Goal: Complete application form

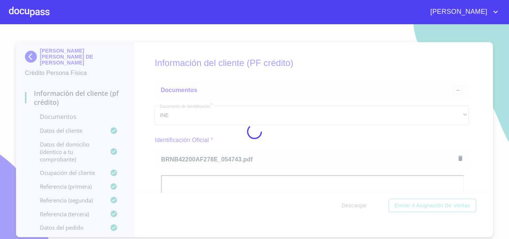
click at [355, 144] on div at bounding box center [254, 131] width 509 height 214
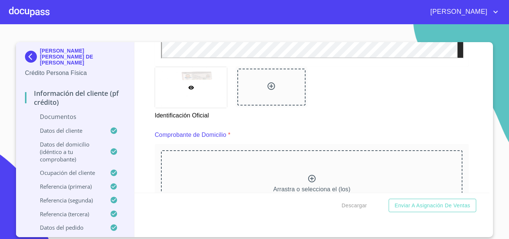
scroll to position [335, 0]
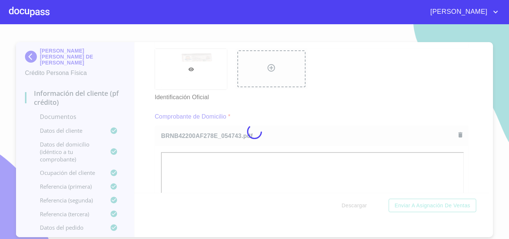
click at [308, 113] on div at bounding box center [254, 131] width 509 height 214
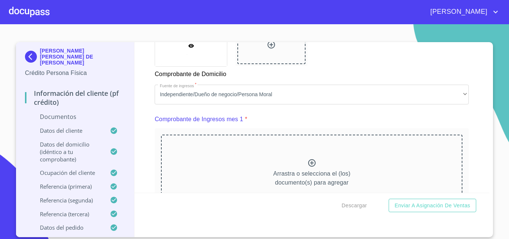
scroll to position [708, 0]
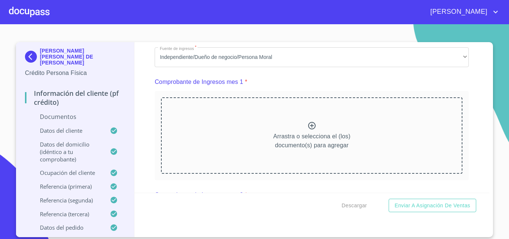
click at [313, 130] on icon at bounding box center [311, 125] width 9 height 9
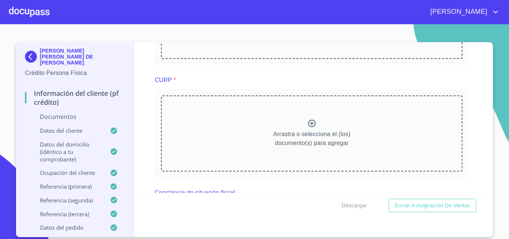
scroll to position [1080, 0]
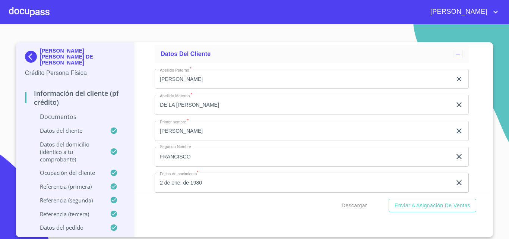
scroll to position [1341, 0]
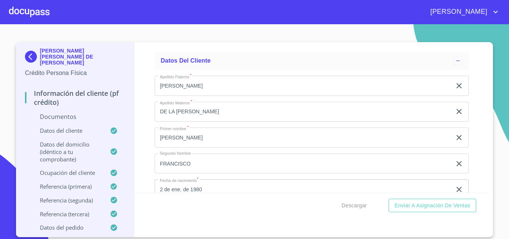
click at [470, 156] on div "Información del cliente (PF crédito) Documentos Documento de identificación   *…" at bounding box center [311, 117] width 355 height 150
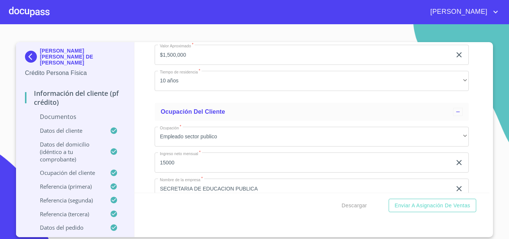
scroll to position [2085, 0]
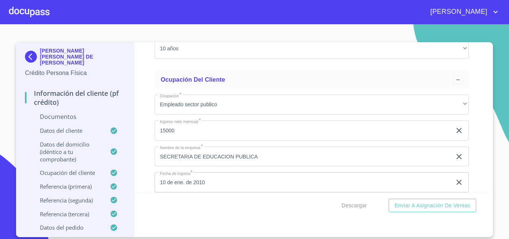
drag, startPoint x: 232, startPoint y: 131, endPoint x: 153, endPoint y: 131, distance: 79.0
click at [153, 131] on div "Información del cliente (PF crédito) Documentos Documento de identificación   *…" at bounding box center [311, 117] width 355 height 150
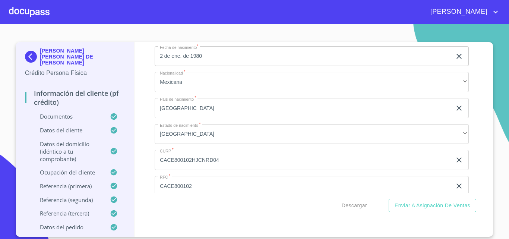
scroll to position [1710, 0]
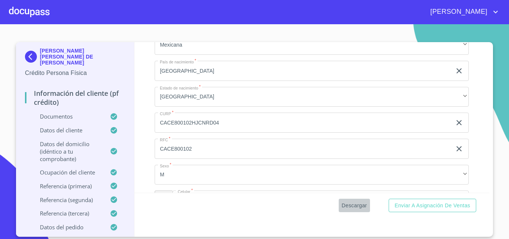
click at [344, 199] on button "Descargar" at bounding box center [354, 205] width 31 height 14
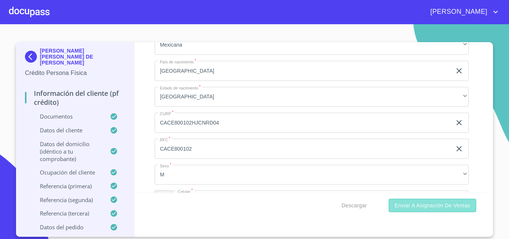
click at [449, 203] on span "Enviar a Asignación de Ventas" at bounding box center [432, 205] width 76 height 9
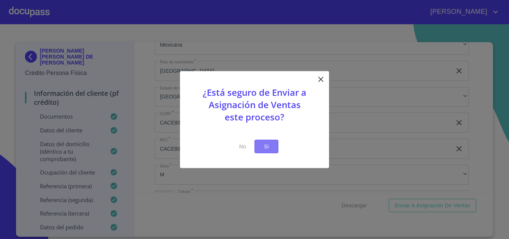
click at [266, 148] on span "Si" at bounding box center [266, 146] width 12 height 9
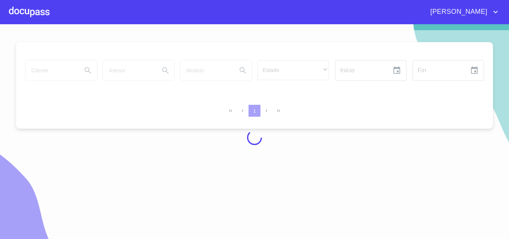
click at [28, 5] on div at bounding box center [29, 12] width 41 height 24
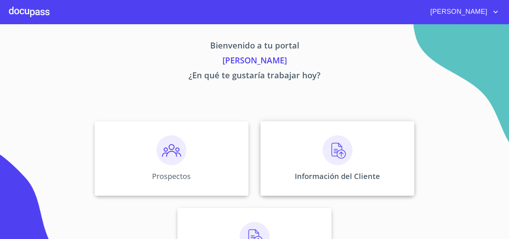
click at [313, 150] on div "Información del Cliente" at bounding box center [337, 158] width 154 height 74
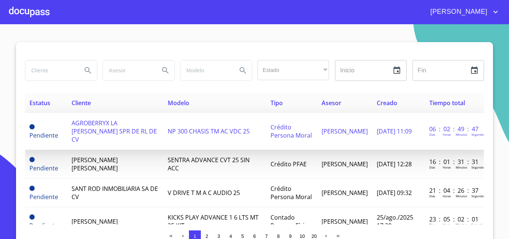
click at [114, 133] on td "AGROBERRYX LA [PERSON_NAME] SPR DE RL DE CV" at bounding box center [115, 131] width 96 height 37
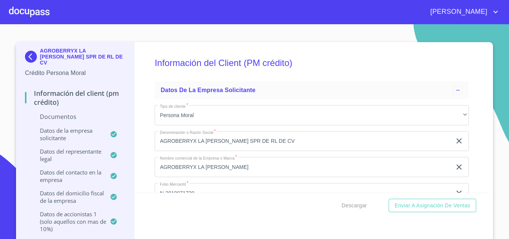
click at [478, 109] on div "Información del Client (PM crédito) Datos de la empresa solicitante Tipo de cli…" at bounding box center [311, 117] width 355 height 150
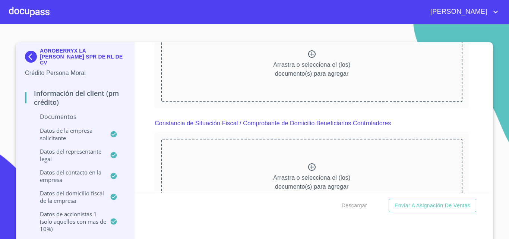
scroll to position [4296, 0]
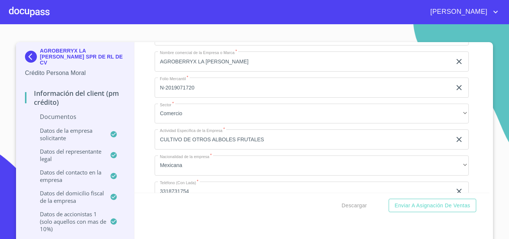
click at [41, 15] on div at bounding box center [29, 12] width 41 height 24
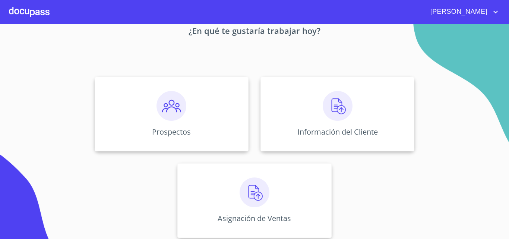
scroll to position [49, 0]
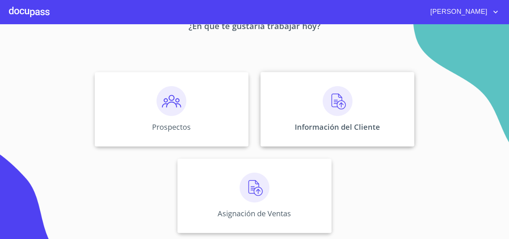
click at [315, 113] on div "Información del Cliente" at bounding box center [337, 109] width 154 height 74
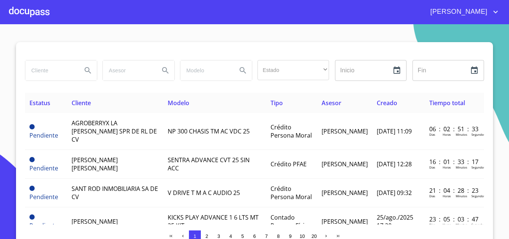
click at [64, 63] on input "search" at bounding box center [50, 70] width 51 height 20
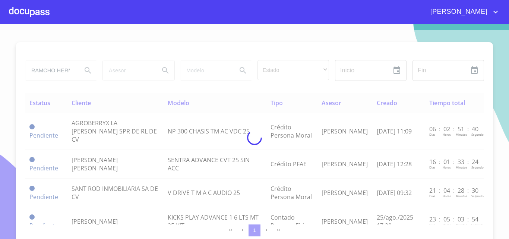
click at [85, 69] on div at bounding box center [254, 137] width 509 height 214
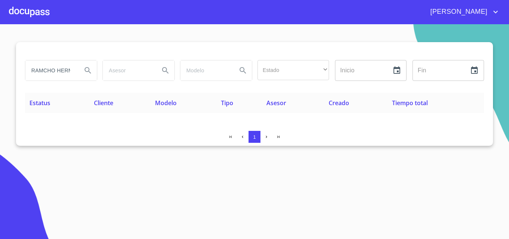
click at [73, 74] on input "RAMCHO HERMANOS" at bounding box center [50, 70] width 51 height 20
type input "A"
type input "HERMANOS [PERSON_NAME]"
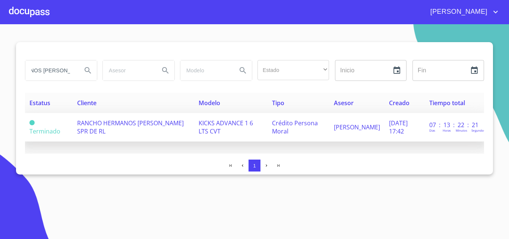
scroll to position [0, 0]
click at [124, 124] on span "RANCHO HERMANOS [PERSON_NAME] SPR DE RL" at bounding box center [130, 127] width 107 height 16
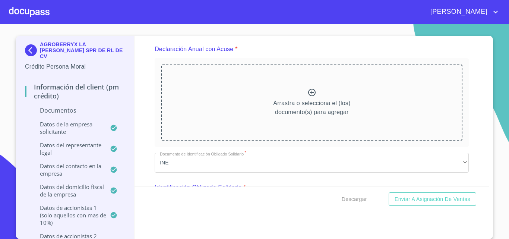
scroll to position [2346, 0]
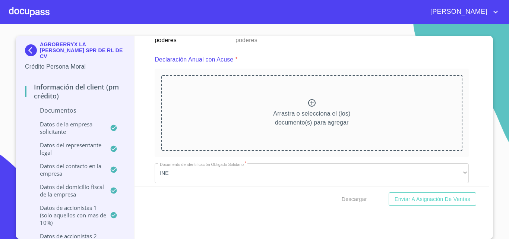
click at [310, 105] on icon at bounding box center [311, 102] width 9 height 9
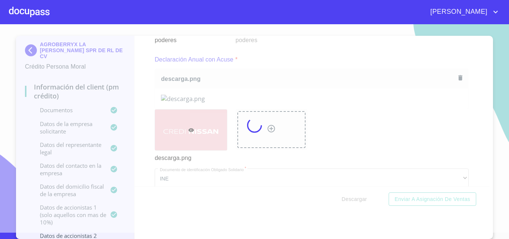
click at [459, 117] on div at bounding box center [254, 125] width 509 height 214
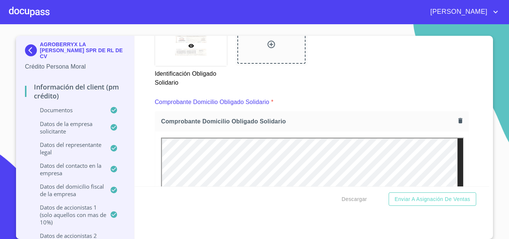
scroll to position [2633, 0]
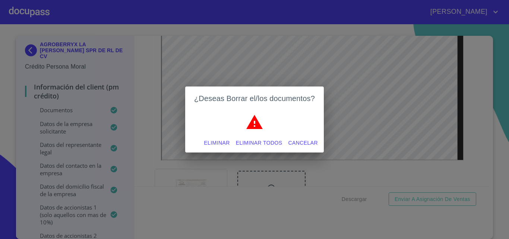
click at [257, 137] on button "Eliminar todos" at bounding box center [259, 143] width 53 height 14
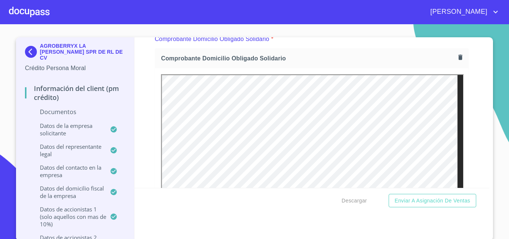
scroll to position [6, 0]
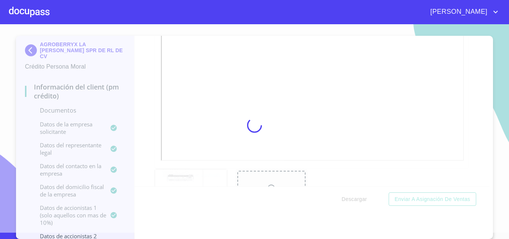
click at [304, 117] on div at bounding box center [254, 125] width 509 height 214
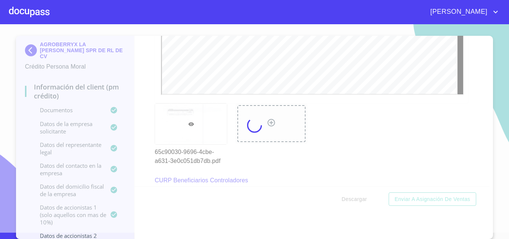
scroll to position [0, 0]
click at [492, 88] on section "AGROBERRYX LA CRUZ SPR DE RL DE CV Crédito Persona Moral Información del Client…" at bounding box center [254, 131] width 509 height 214
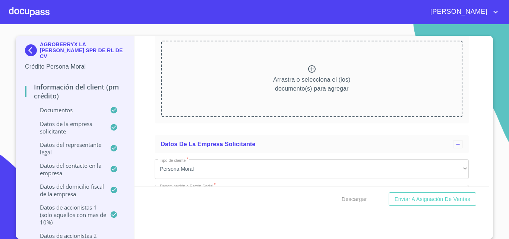
scroll to position [4380, 0]
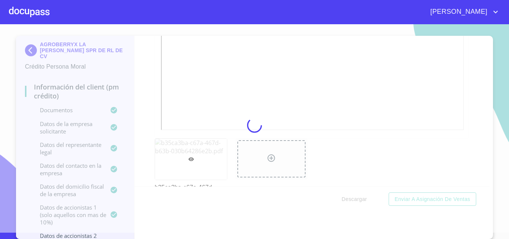
click at [307, 89] on div at bounding box center [254, 125] width 509 height 214
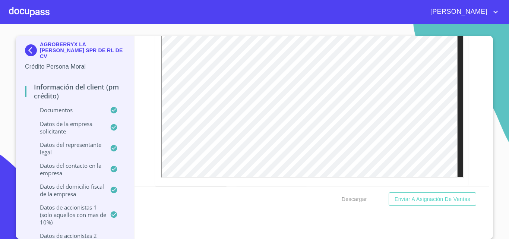
scroll to position [3978, 0]
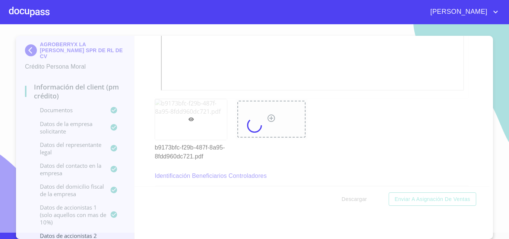
click at [304, 51] on div at bounding box center [254, 125] width 509 height 214
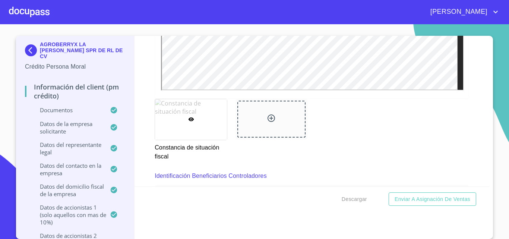
click at [478, 125] on div "Información del Client (PM crédito) Documentos Documento de identificación repr…" at bounding box center [311, 111] width 355 height 150
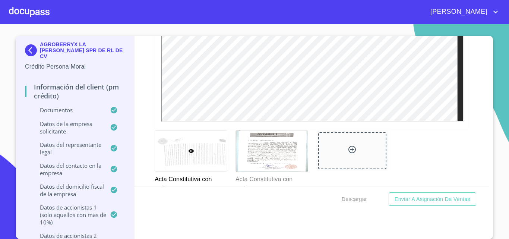
scroll to position [2210, 0]
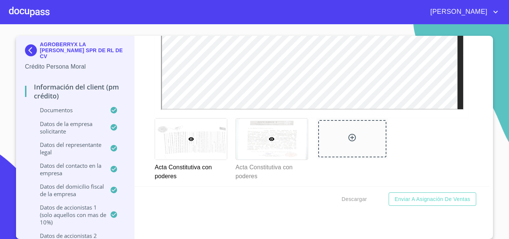
click at [299, 143] on div at bounding box center [272, 138] width 72 height 41
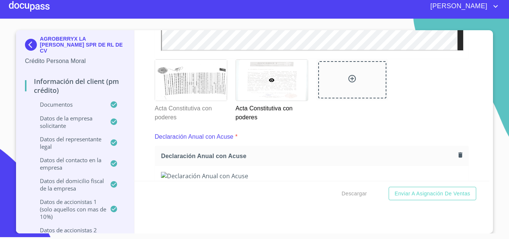
scroll to position [2226, 0]
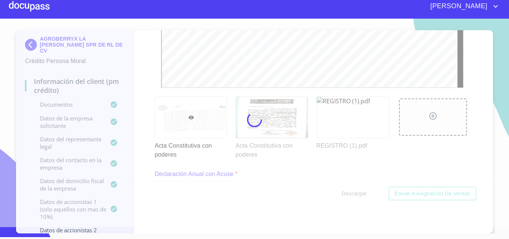
click at [326, 168] on div at bounding box center [254, 119] width 509 height 214
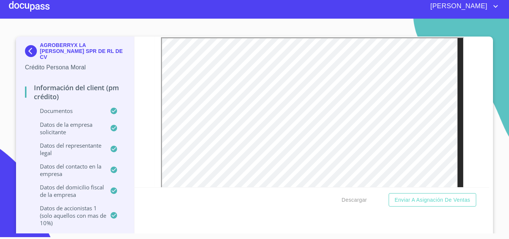
scroll to position [3353, 0]
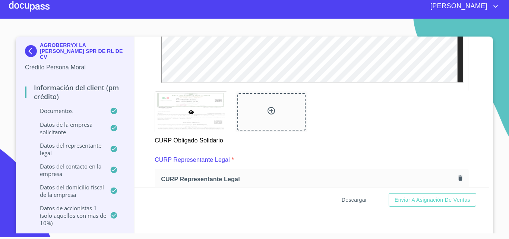
click at [350, 200] on span "Descargar" at bounding box center [353, 199] width 25 height 9
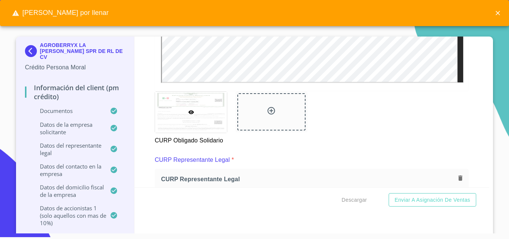
click at [469, 140] on div "Información del Client (PM crédito) Documentos Documento de identificación repr…" at bounding box center [311, 111] width 355 height 150
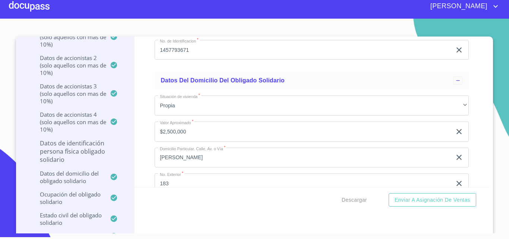
scroll to position [8106, 0]
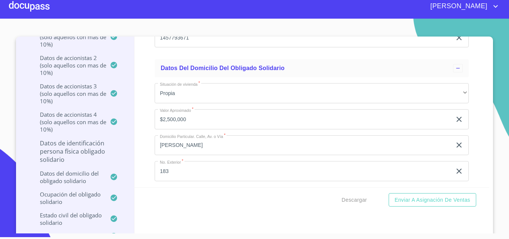
type input "[GEOGRAPHIC_DATA]"
click at [150, 130] on div "Información del Client (PM crédito) Documentos Documento de identificación repr…" at bounding box center [311, 111] width 355 height 150
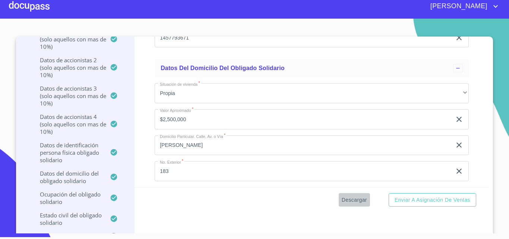
click at [347, 200] on span "Descargar" at bounding box center [353, 199] width 25 height 9
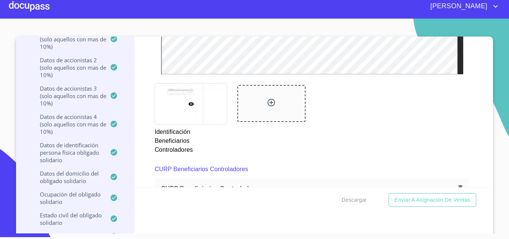
scroll to position [4650, 0]
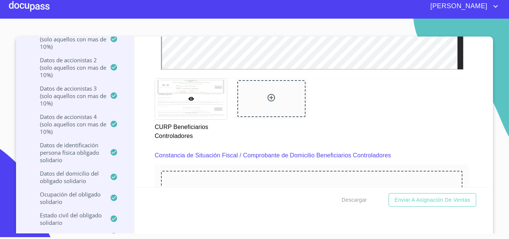
click at [42, 11] on div at bounding box center [29, 6] width 41 height 24
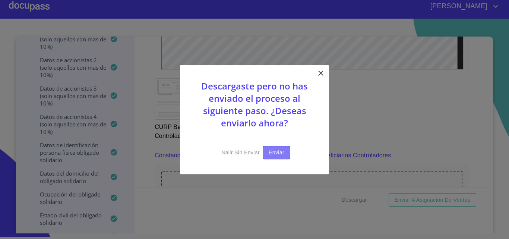
click at [273, 157] on span "Enviar" at bounding box center [276, 152] width 16 height 9
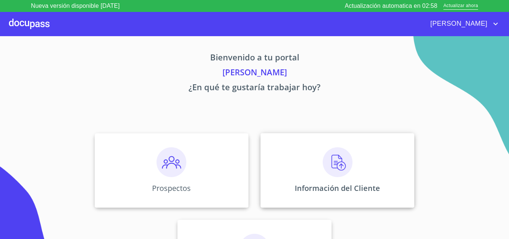
click at [342, 165] on img at bounding box center [337, 162] width 30 height 30
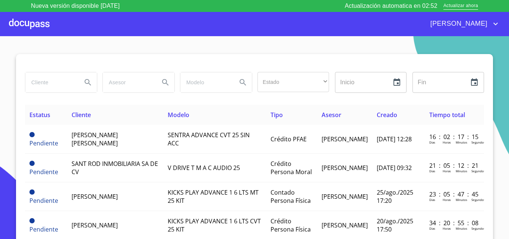
click at [58, 89] on input "search" at bounding box center [50, 82] width 51 height 20
type input "KARINA LLANEIRA"
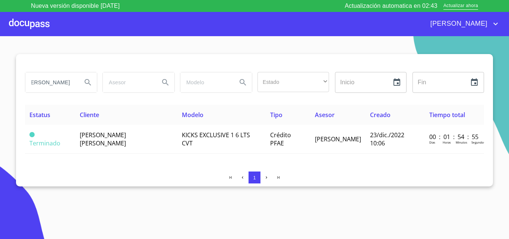
scroll to position [0, 0]
click at [36, 22] on div at bounding box center [29, 24] width 41 height 24
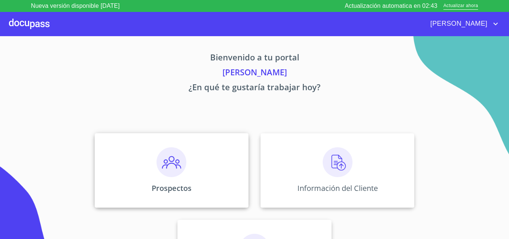
click at [172, 181] on div "Prospectos" at bounding box center [172, 170] width 154 height 74
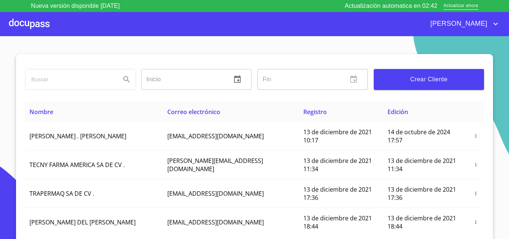
click at [63, 83] on input "search" at bounding box center [69, 79] width 89 height 20
type input "KARINA LLANEIRA"
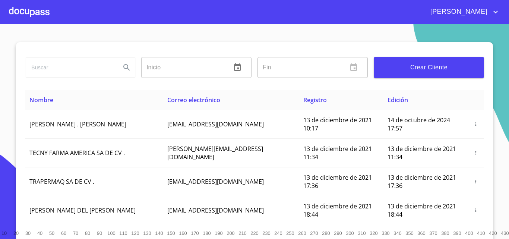
click at [51, 77] on input "search" at bounding box center [69, 67] width 89 height 20
type input "RIGOBERTO SOSA"
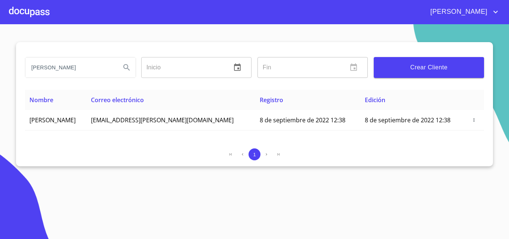
click at [40, 9] on div at bounding box center [29, 12] width 41 height 24
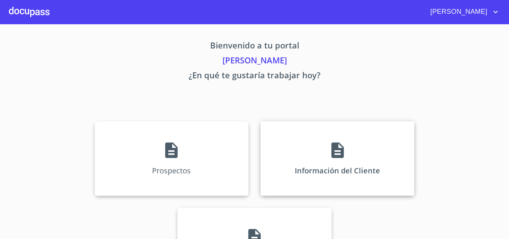
click at [350, 182] on div "Información del Cliente" at bounding box center [337, 158] width 154 height 74
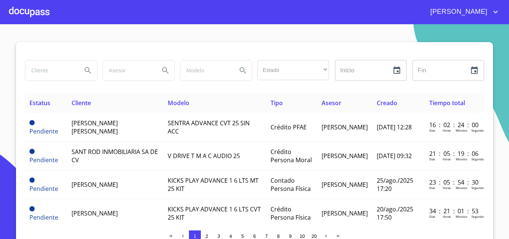
click at [62, 73] on input "search" at bounding box center [50, 70] width 51 height 20
type input "RIGOBERTO SOSA"
click at [87, 67] on icon "Search" at bounding box center [87, 70] width 9 height 9
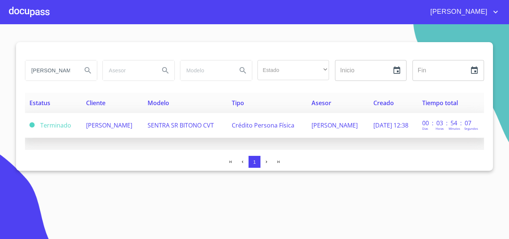
click at [86, 113] on td "RIGOBERTO SOSA RODRIGUEZ" at bounding box center [112, 125] width 61 height 25
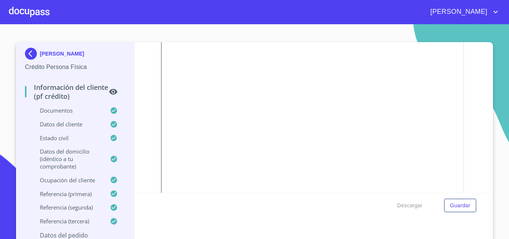
scroll to position [261, 0]
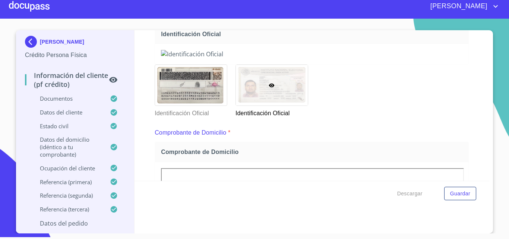
scroll to position [126, 0]
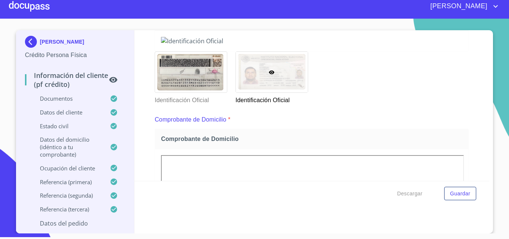
click at [469, 134] on div "Información del cliente (PF crédito) Documentos Documento de identificación   *…" at bounding box center [311, 105] width 355 height 150
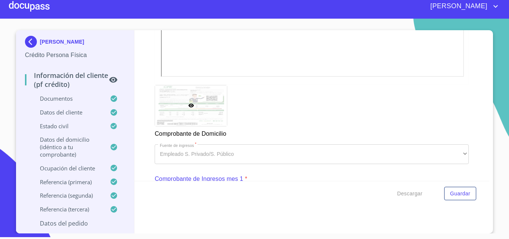
scroll to position [424, 0]
